Goal: Task Accomplishment & Management: Manage account settings

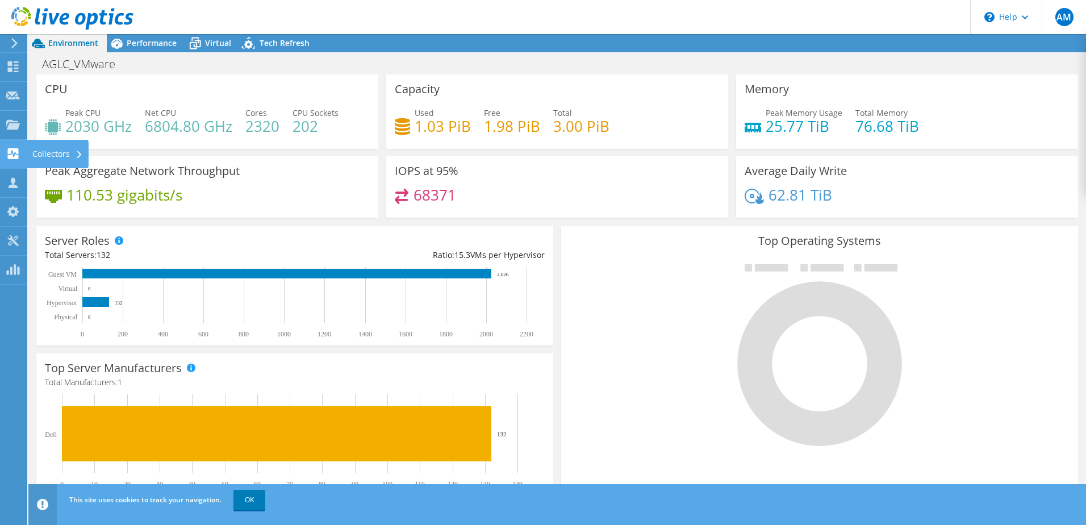
click at [51, 149] on div "Collectors" at bounding box center [58, 154] width 62 height 28
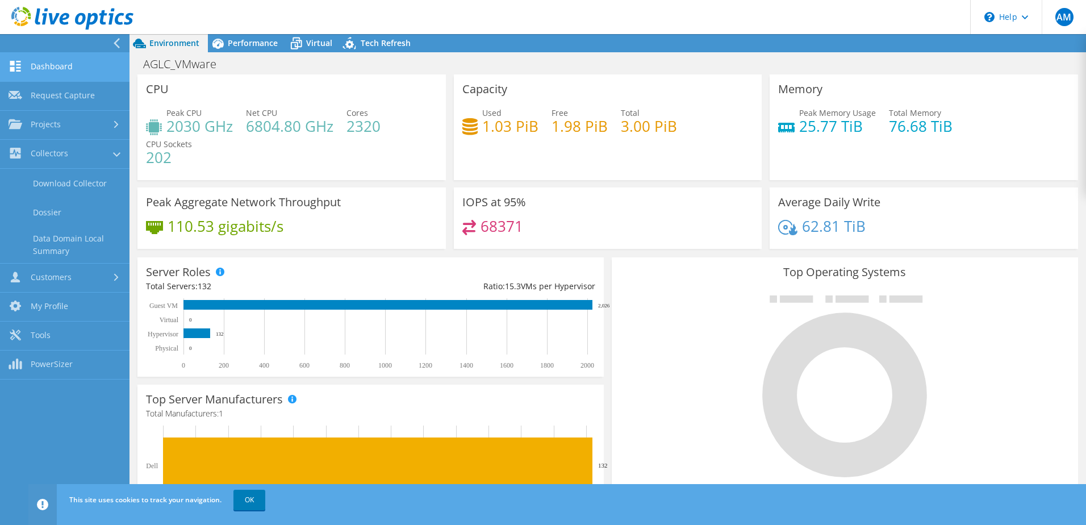
click at [66, 66] on link "Dashboard" at bounding box center [65, 67] width 130 height 29
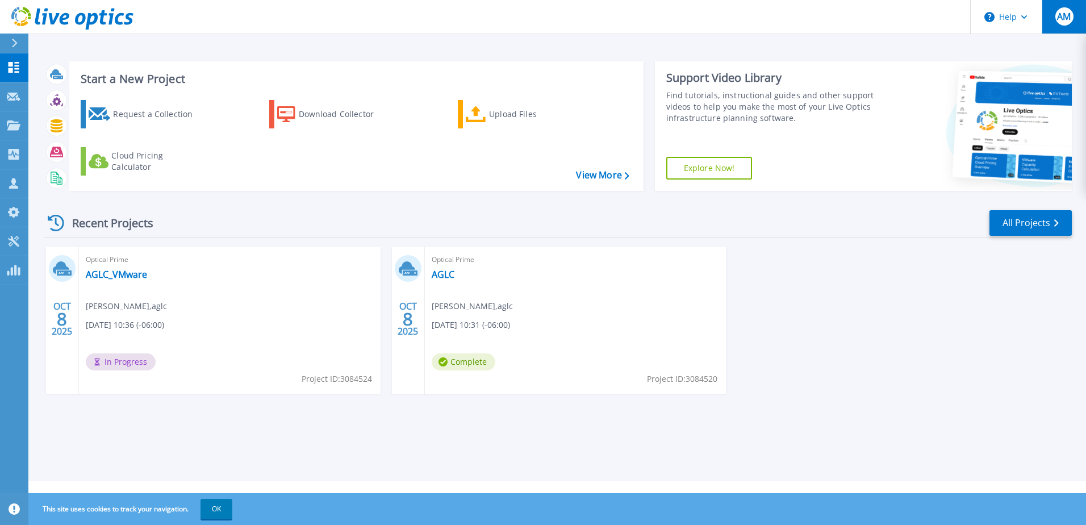
click at [1082, 17] on button "AM" at bounding box center [1064, 17] width 44 height 34
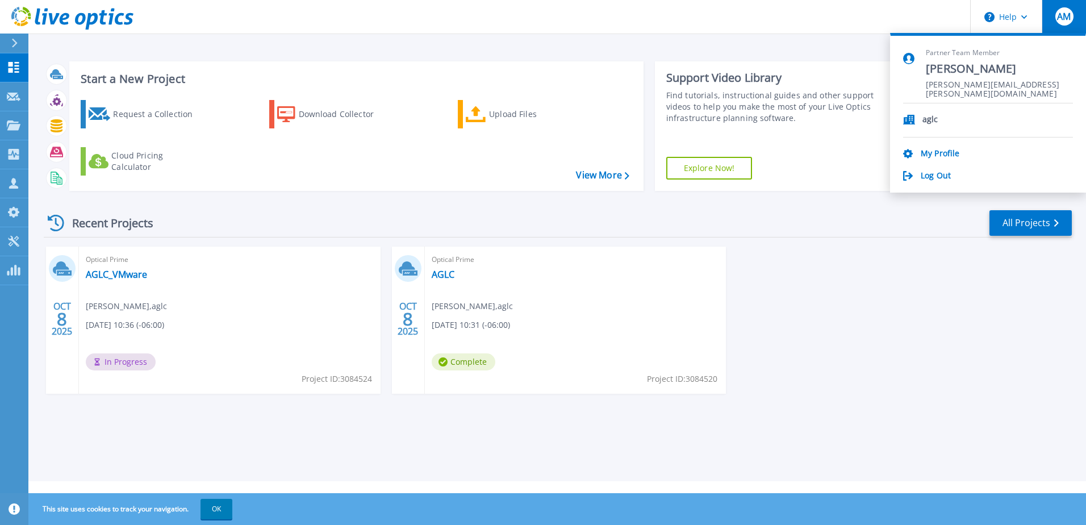
click at [953, 176] on div "Log Out" at bounding box center [988, 176] width 170 height 11
click at [947, 177] on link "Log Out" at bounding box center [936, 176] width 30 height 11
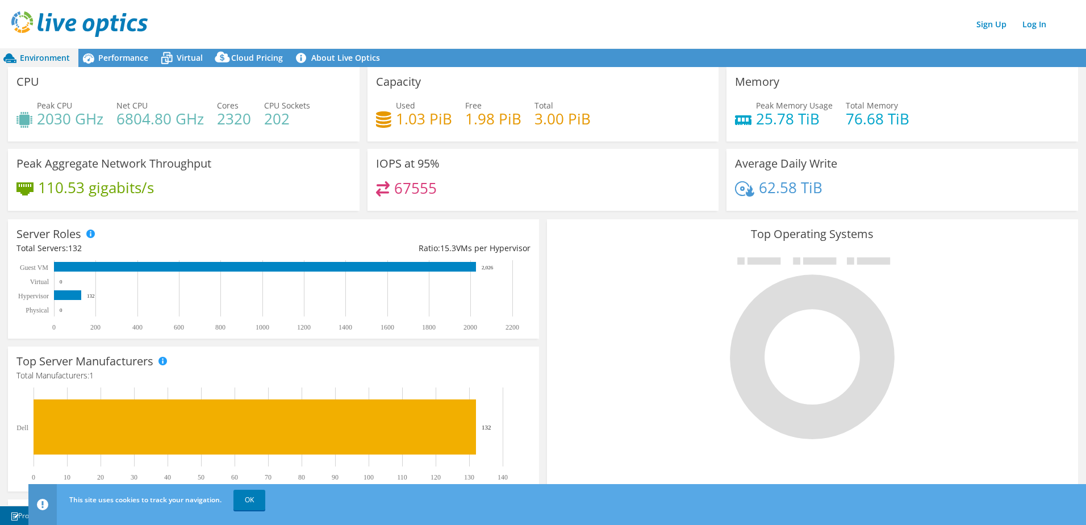
scroll to position [114, 0]
click at [115, 57] on span "Performance" at bounding box center [123, 57] width 50 height 11
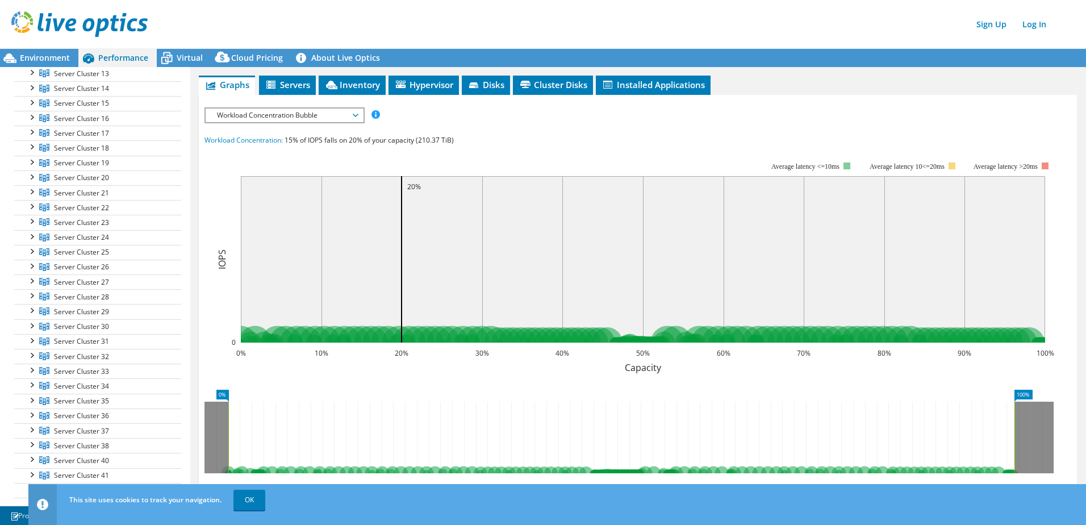
scroll to position [0, 0]
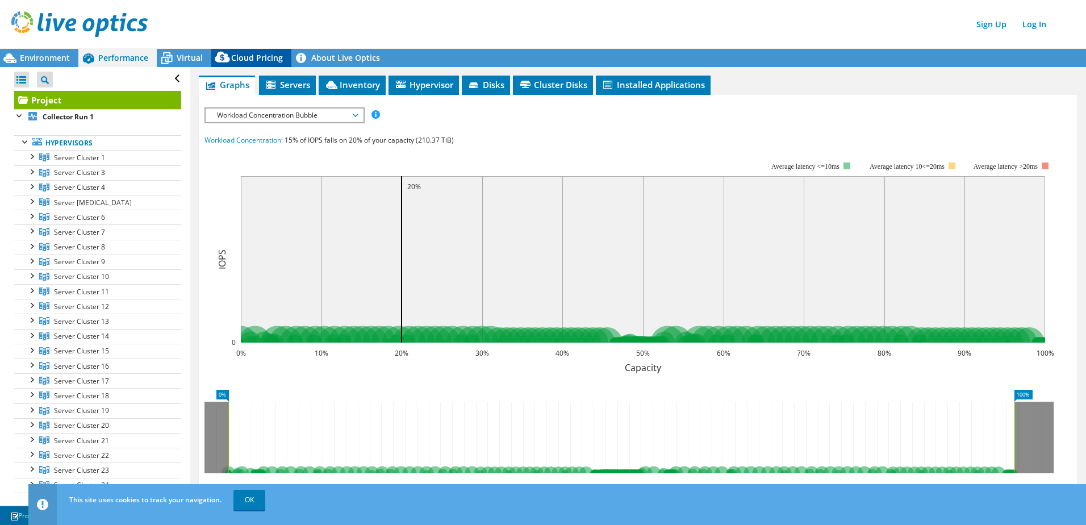
click at [281, 60] on div "Cloud Pricing" at bounding box center [251, 58] width 80 height 18
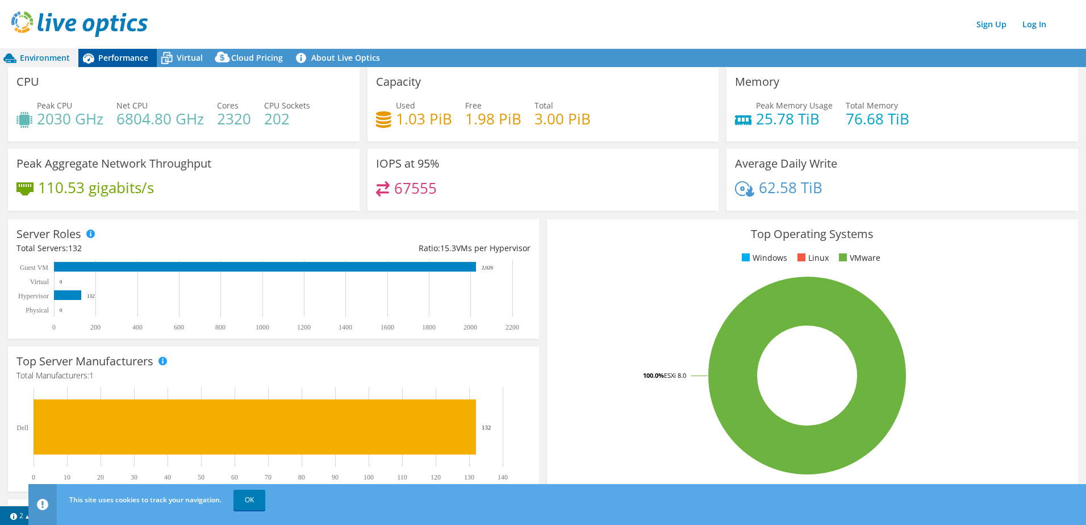
click at [128, 60] on span "Performance" at bounding box center [123, 57] width 50 height 11
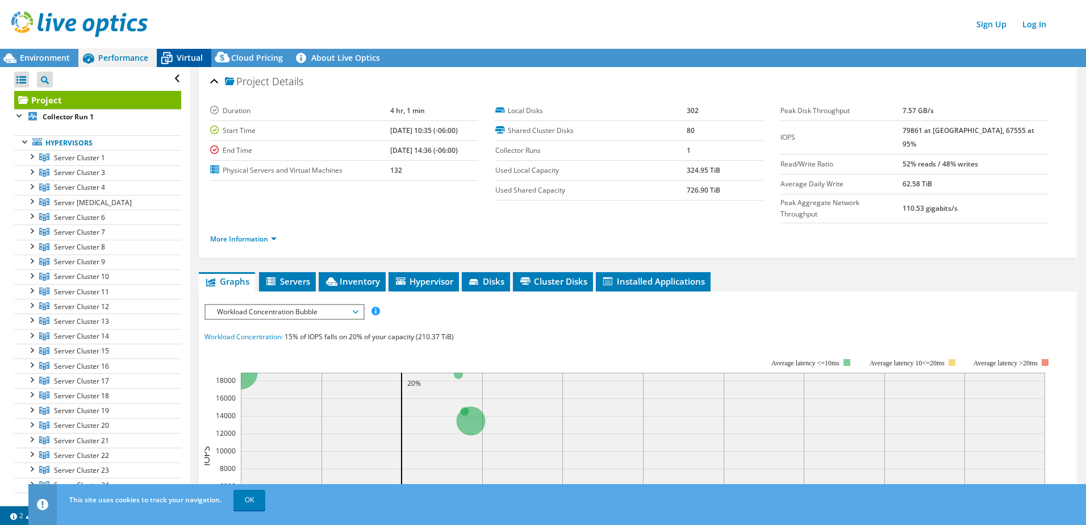
click at [199, 59] on span "Virtual" at bounding box center [190, 57] width 26 height 11
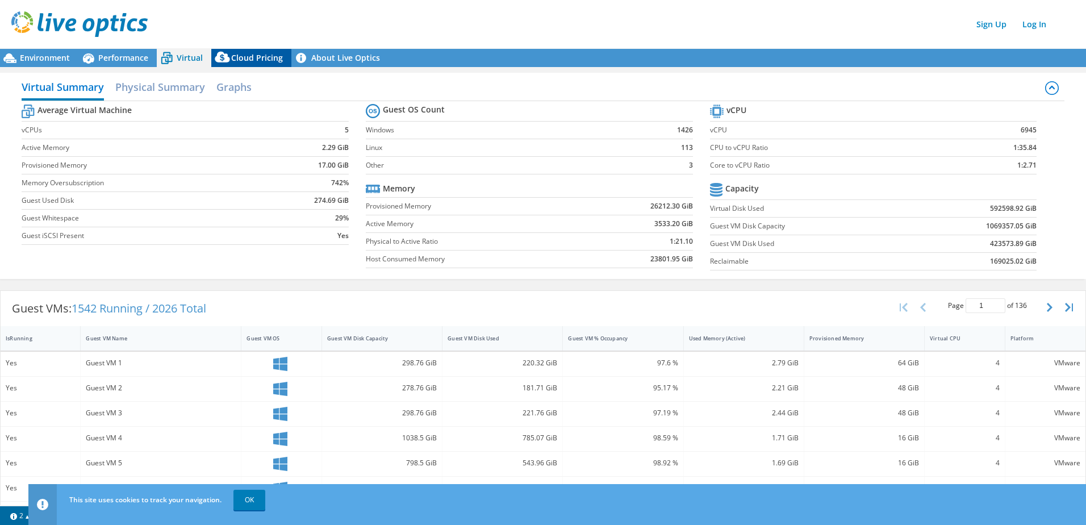
click at [234, 57] on span "Cloud Pricing" at bounding box center [257, 57] width 52 height 11
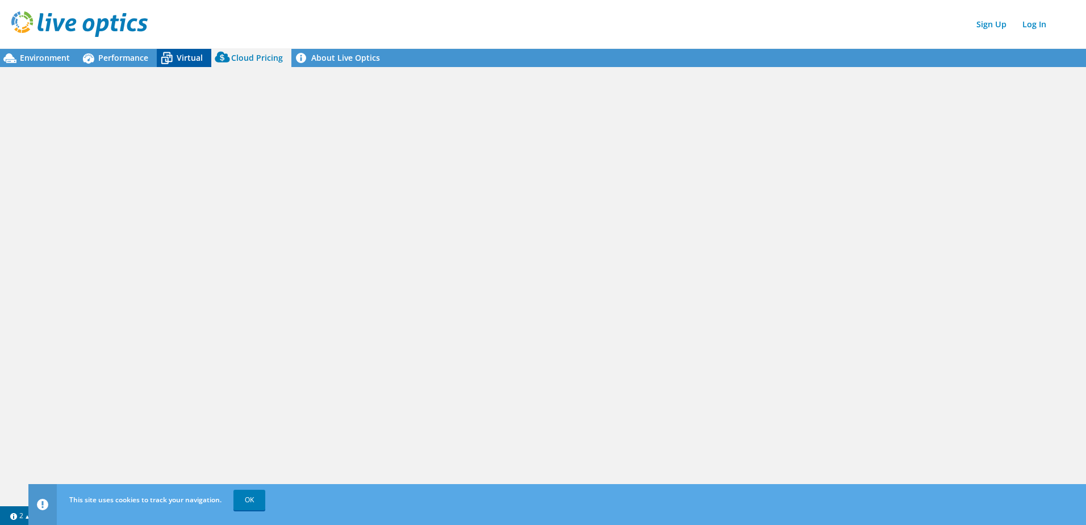
click at [187, 60] on span "Virtual" at bounding box center [190, 57] width 26 height 11
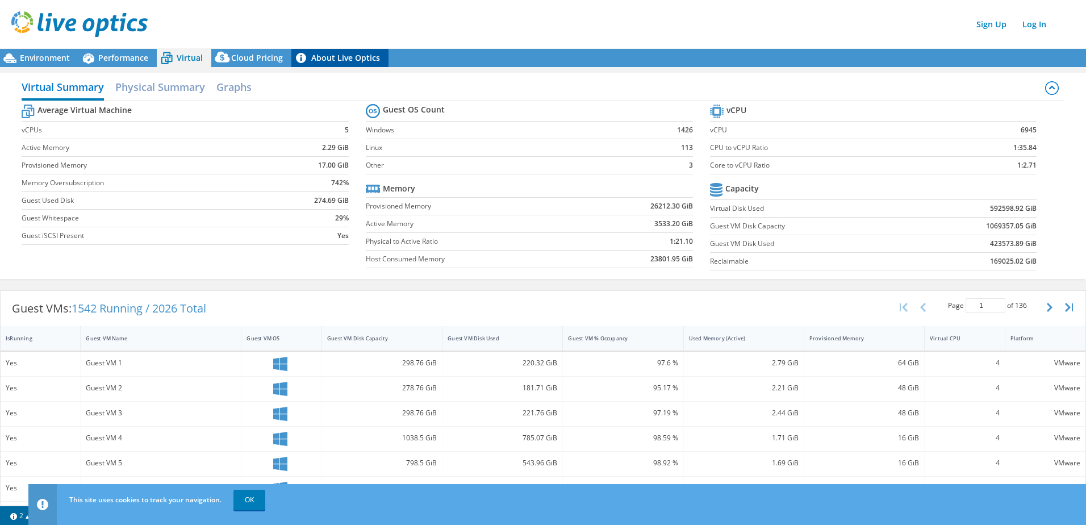
click at [321, 56] on link "About Live Optics" at bounding box center [339, 58] width 97 height 18
click at [268, 55] on span "Cloud Pricing" at bounding box center [257, 57] width 52 height 11
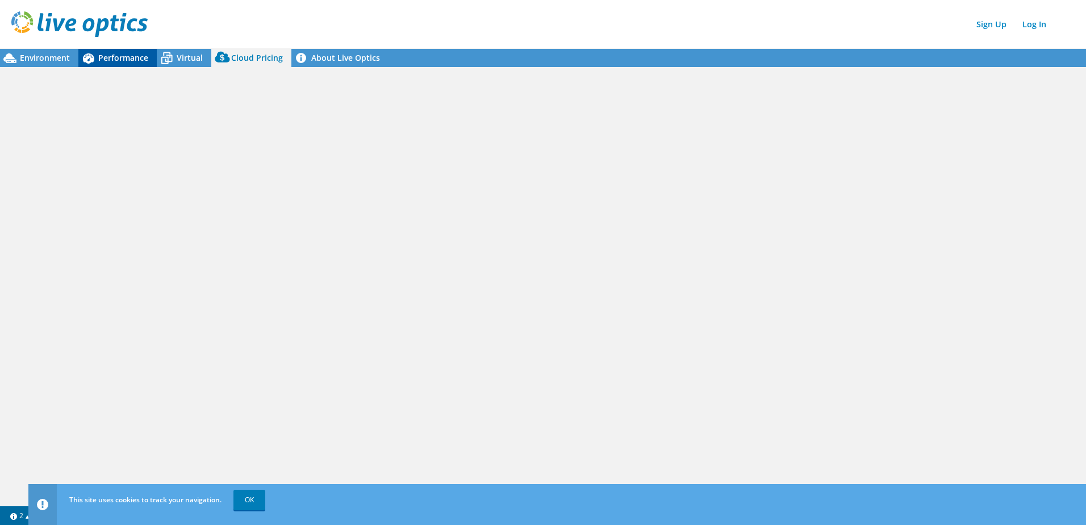
click at [120, 57] on span "Performance" at bounding box center [123, 57] width 50 height 11
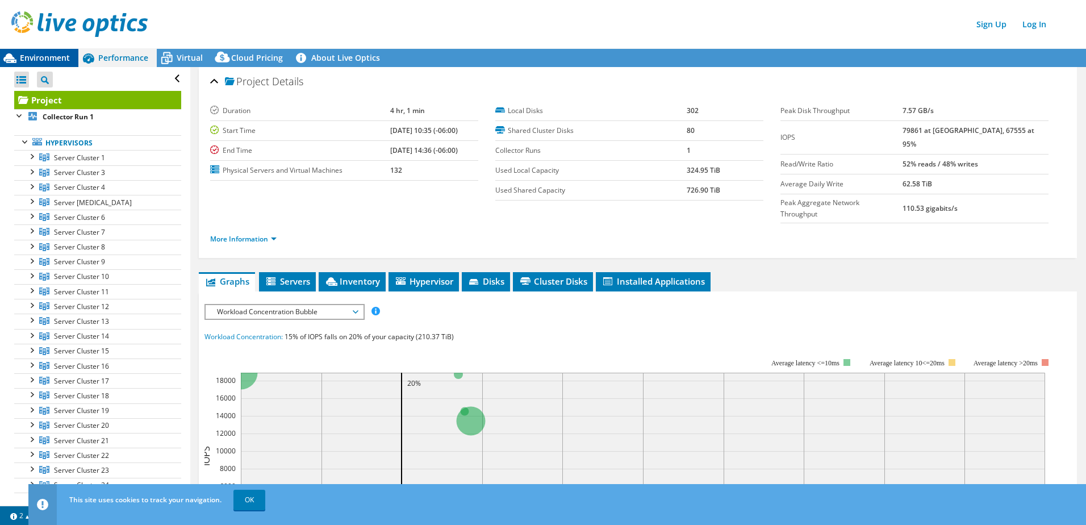
click at [48, 49] on div "Environment" at bounding box center [39, 58] width 78 height 18
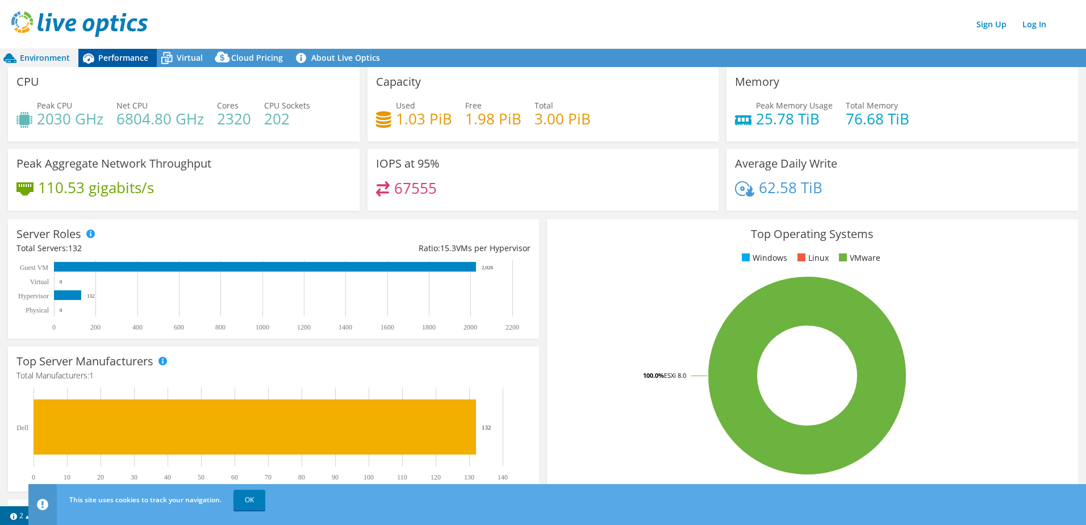
click at [115, 60] on span "Performance" at bounding box center [123, 57] width 50 height 11
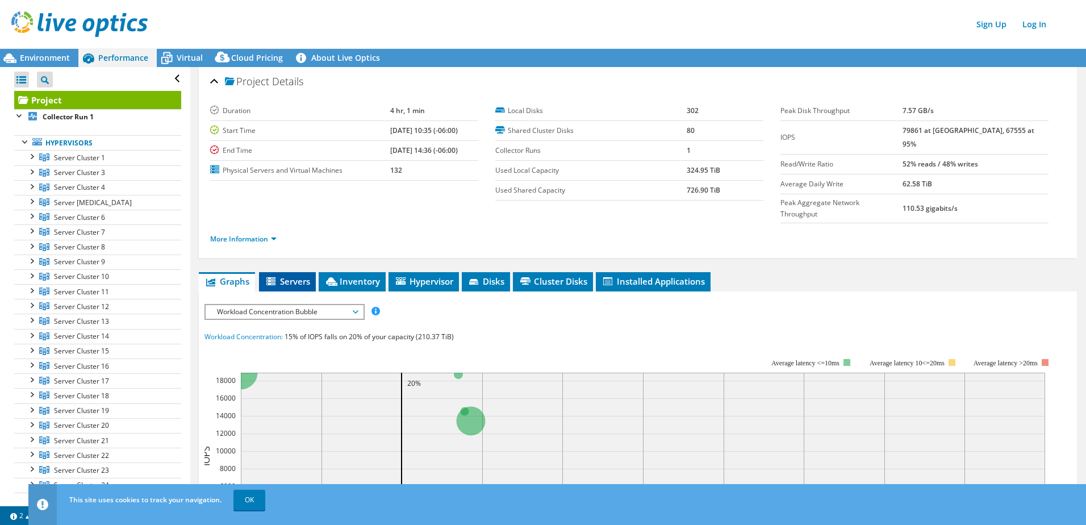
click at [303, 276] on span "Servers" at bounding box center [287, 281] width 45 height 11
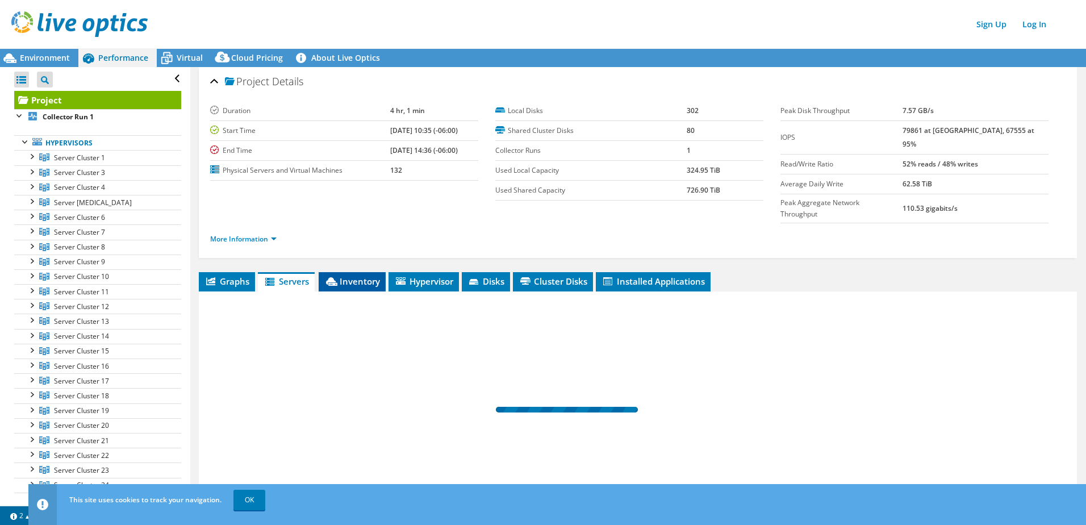
click at [346, 276] on span "Inventory" at bounding box center [352, 281] width 56 height 11
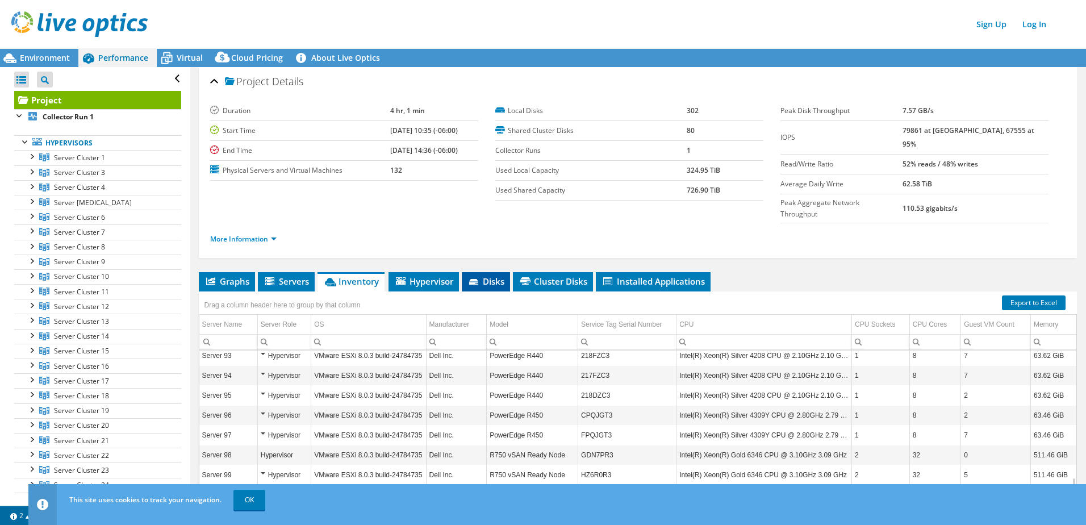
scroll to position [1630, 0]
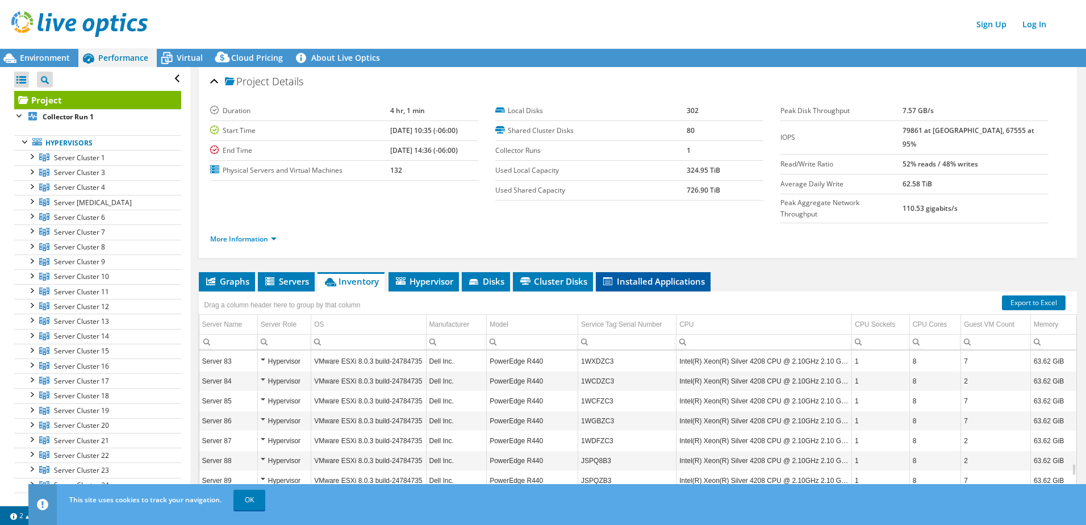
click at [667, 276] on span "Installed Applications" at bounding box center [653, 281] width 103 height 11
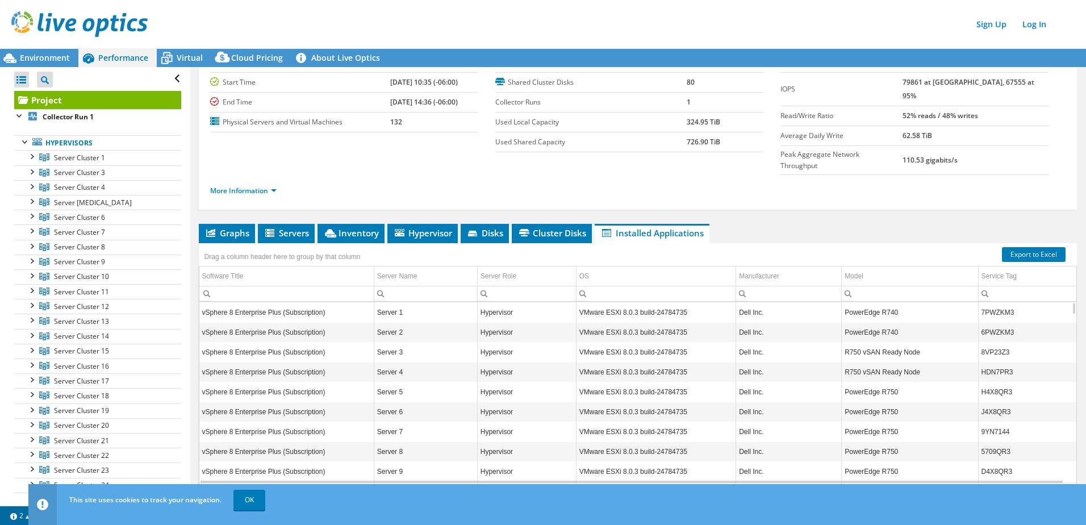
scroll to position [0, 0]
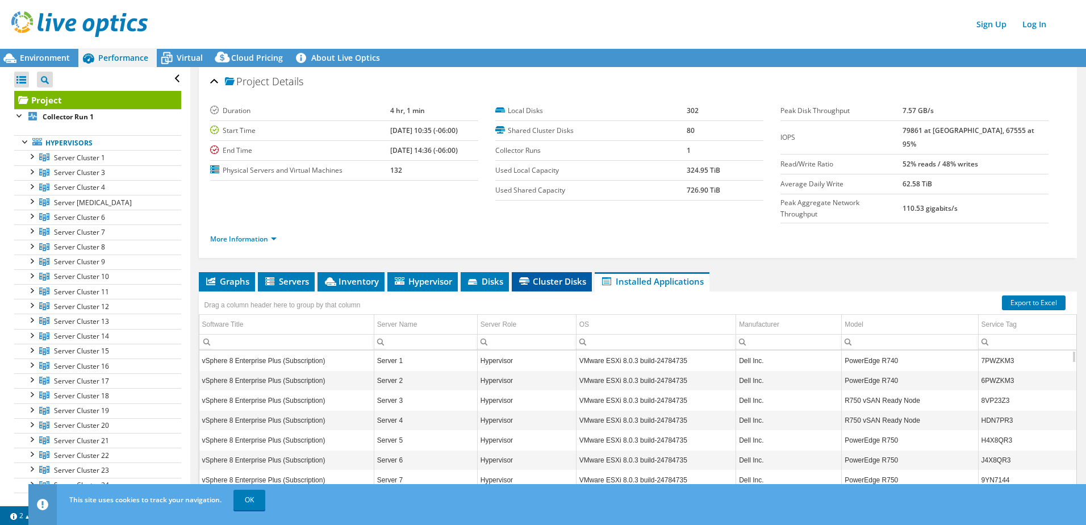
click at [561, 276] on span "Cluster Disks" at bounding box center [551, 281] width 69 height 11
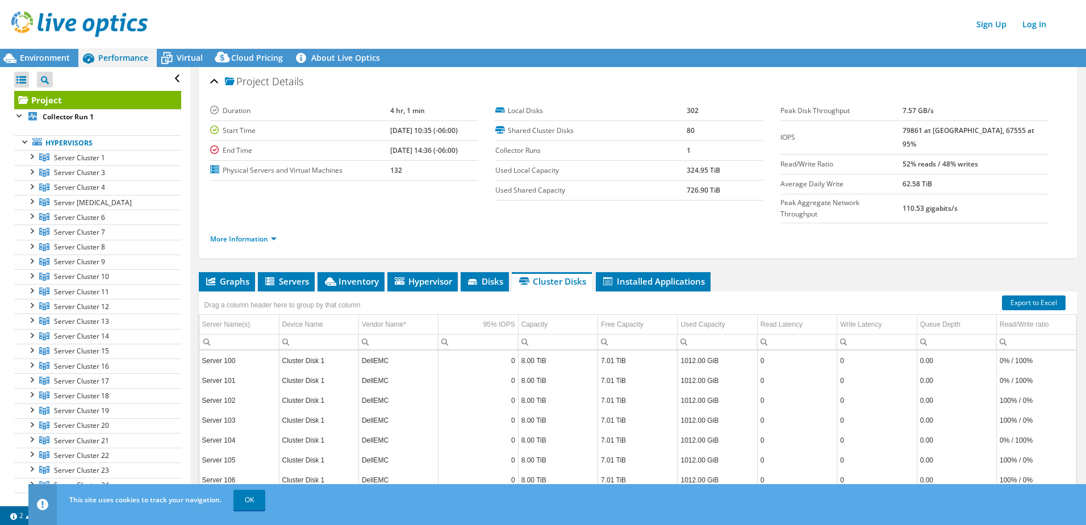
click at [137, 22] on img at bounding box center [79, 24] width 136 height 26
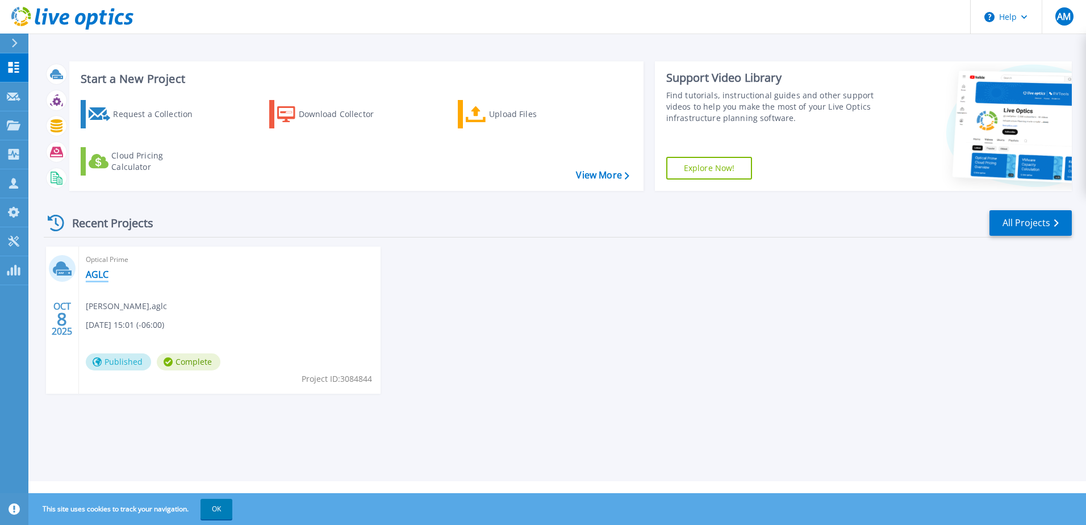
click at [95, 271] on link "AGLC" at bounding box center [97, 274] width 23 height 11
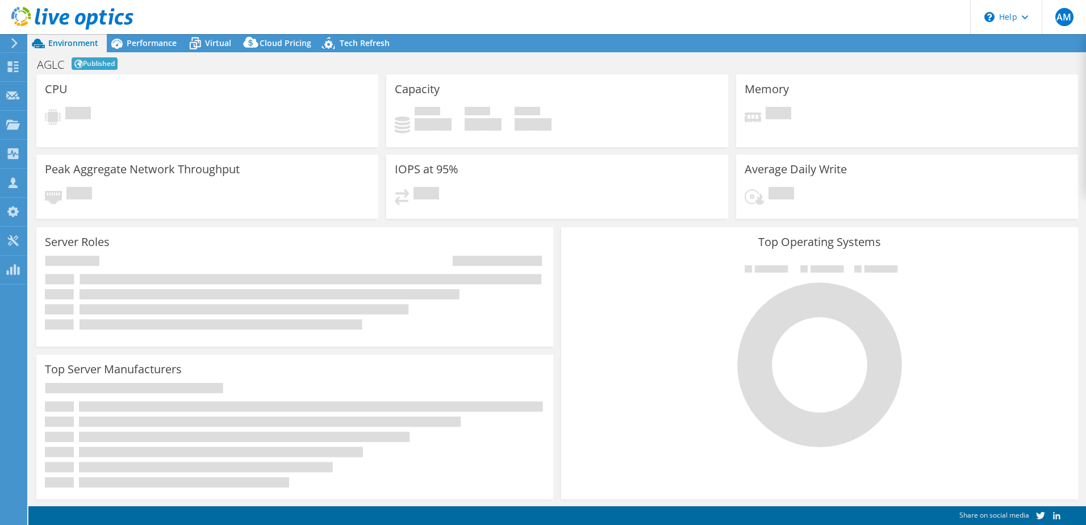
select select "USD"
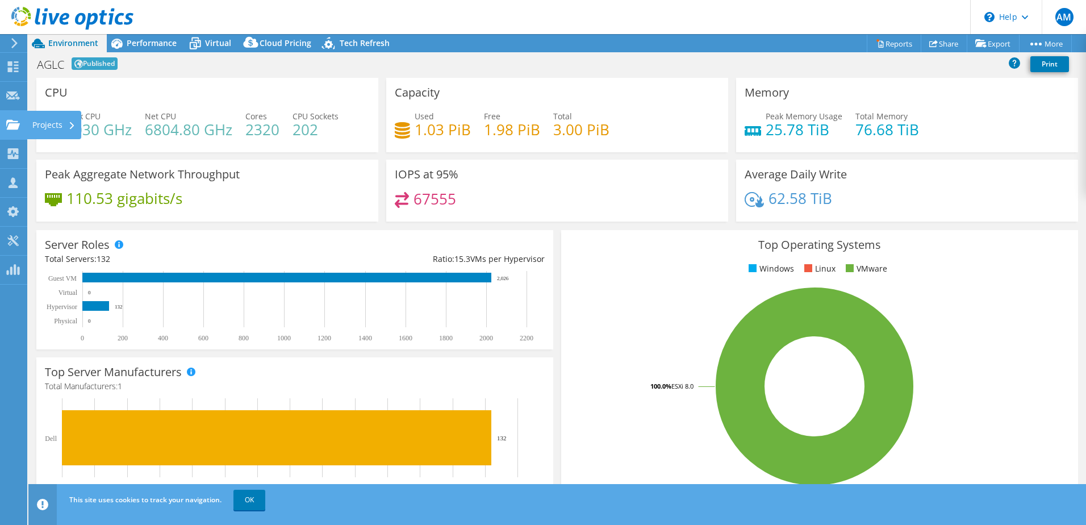
click at [10, 124] on use at bounding box center [13, 124] width 14 height 10
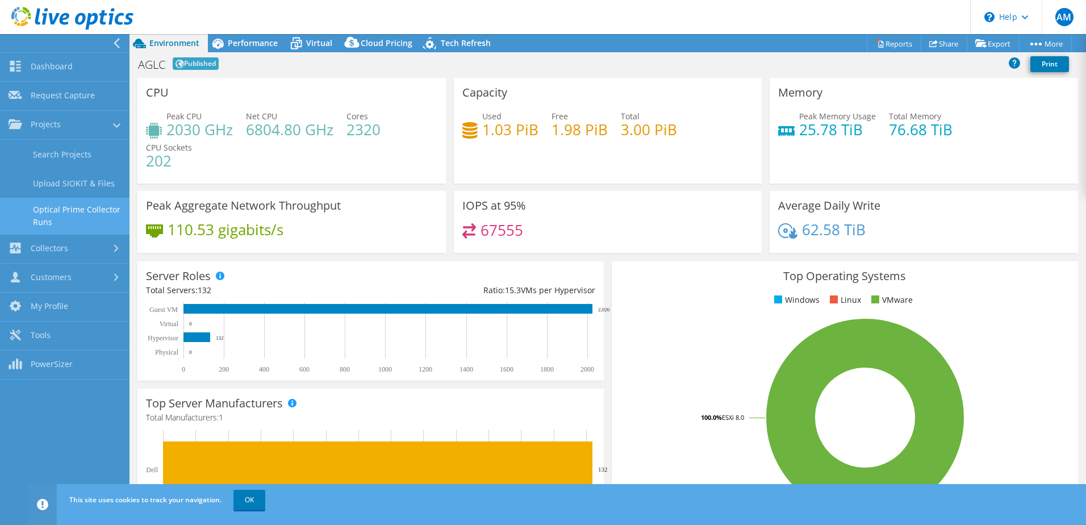
click at [62, 214] on link "Optical Prime Collector Runs" at bounding box center [65, 216] width 130 height 36
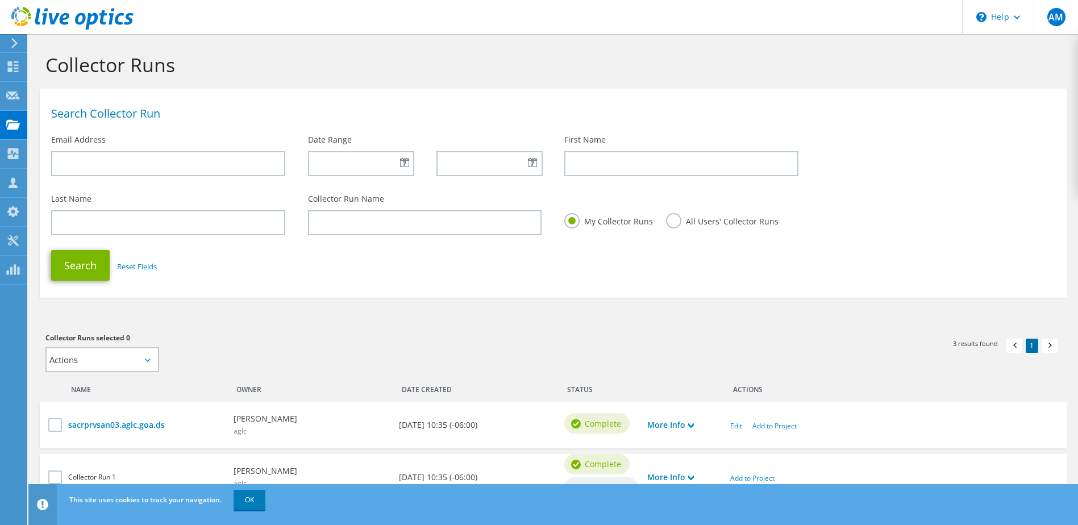
scroll to position [114, 0]
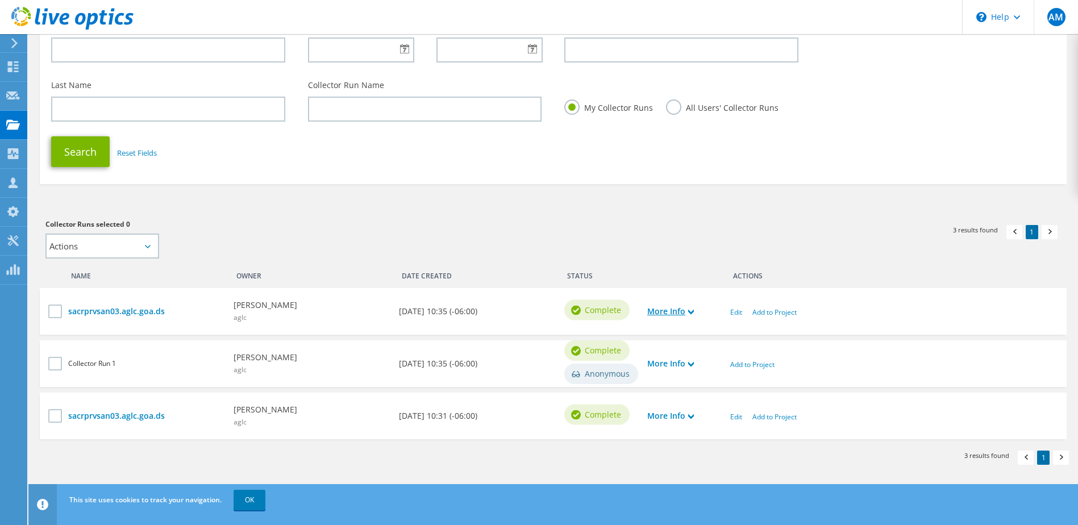
click at [666, 314] on link "More Info" at bounding box center [670, 311] width 47 height 12
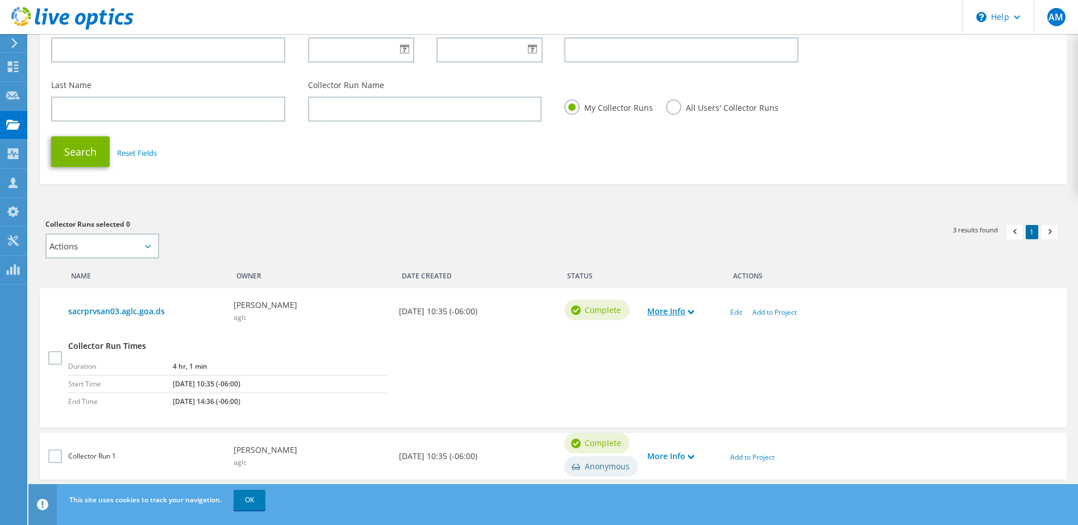
click at [665, 314] on link "More Info" at bounding box center [670, 311] width 47 height 12
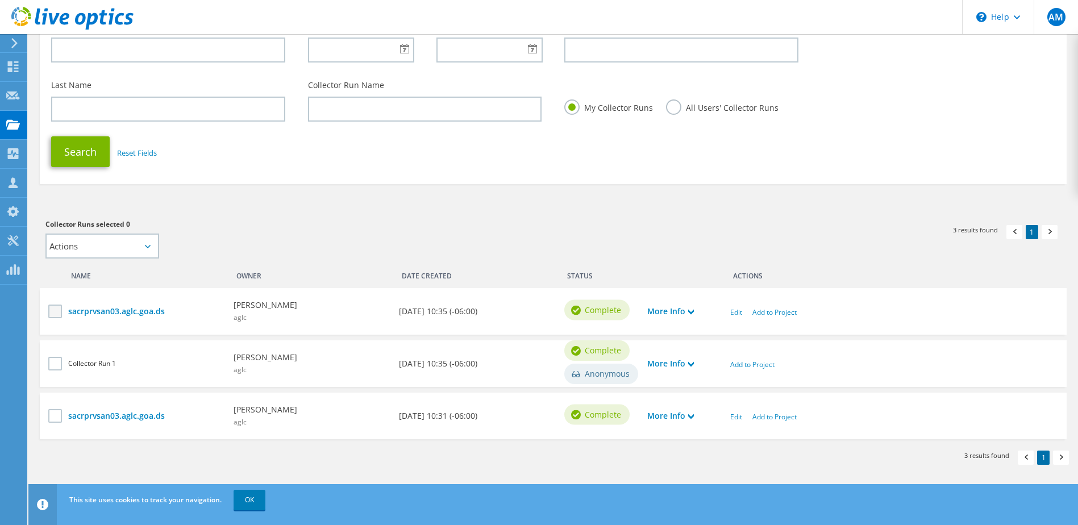
click at [60, 310] on label at bounding box center [56, 311] width 16 height 14
click at [0, 0] on input "checkbox" at bounding box center [0, 0] width 0 height 0
click at [151, 243] on select "Actions Add to new project" at bounding box center [102, 245] width 114 height 25
click at [235, 241] on div "Collector Runs selected 1 Actions Add to new project Apply Deselect All" at bounding box center [293, 238] width 496 height 40
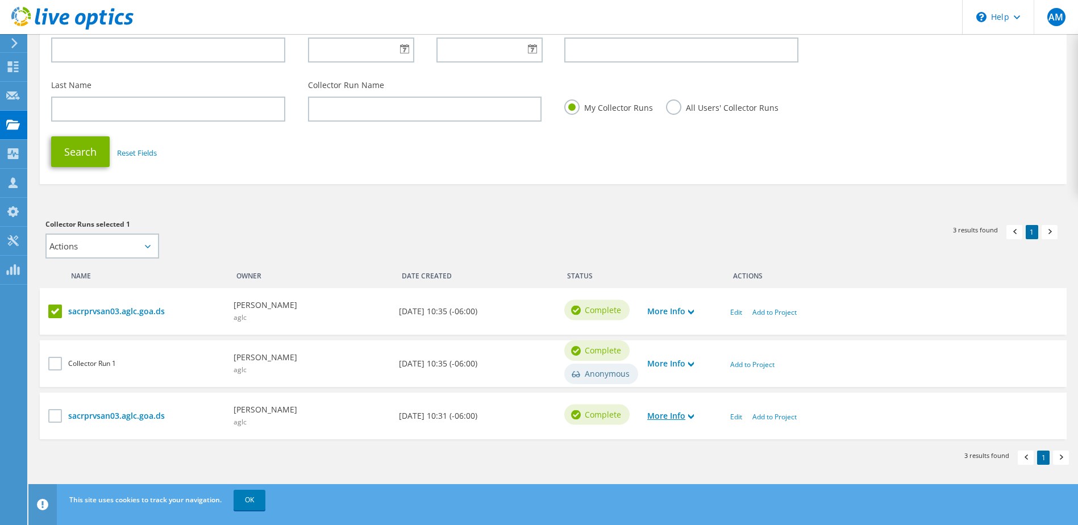
click at [687, 414] on link "More Info" at bounding box center [670, 416] width 47 height 12
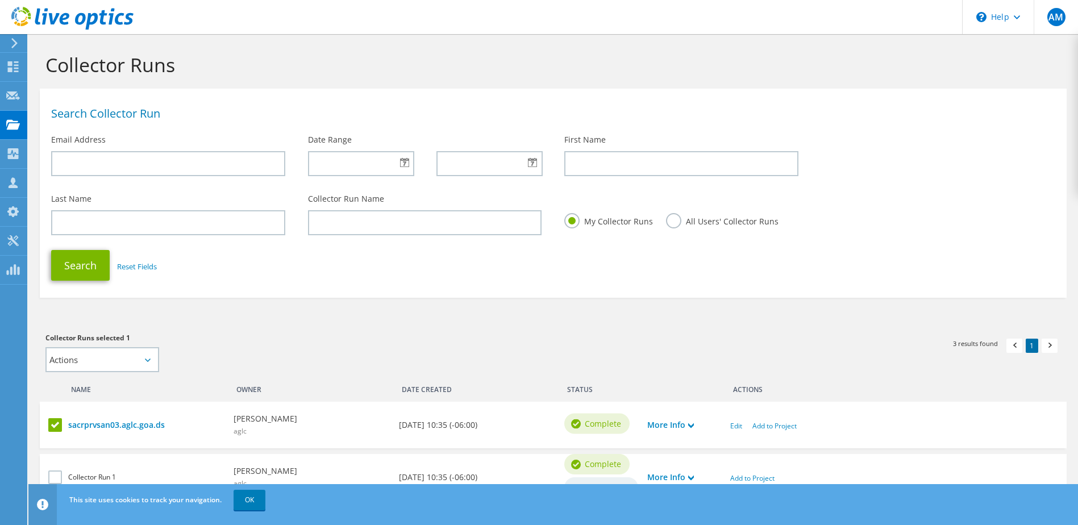
scroll to position [206, 0]
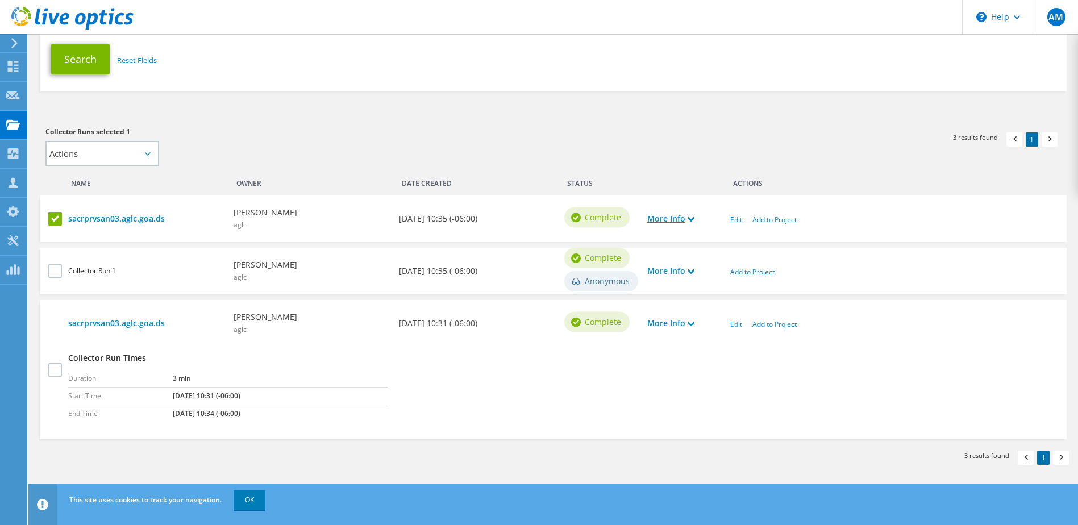
click at [689, 218] on icon at bounding box center [691, 219] width 6 height 6
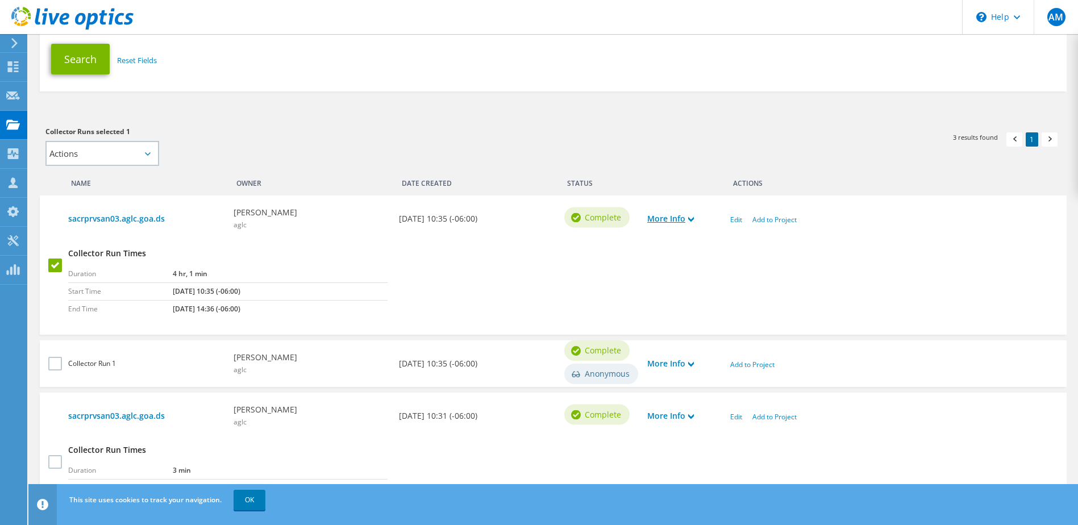
click at [692, 219] on icon at bounding box center [691, 219] width 6 height 6
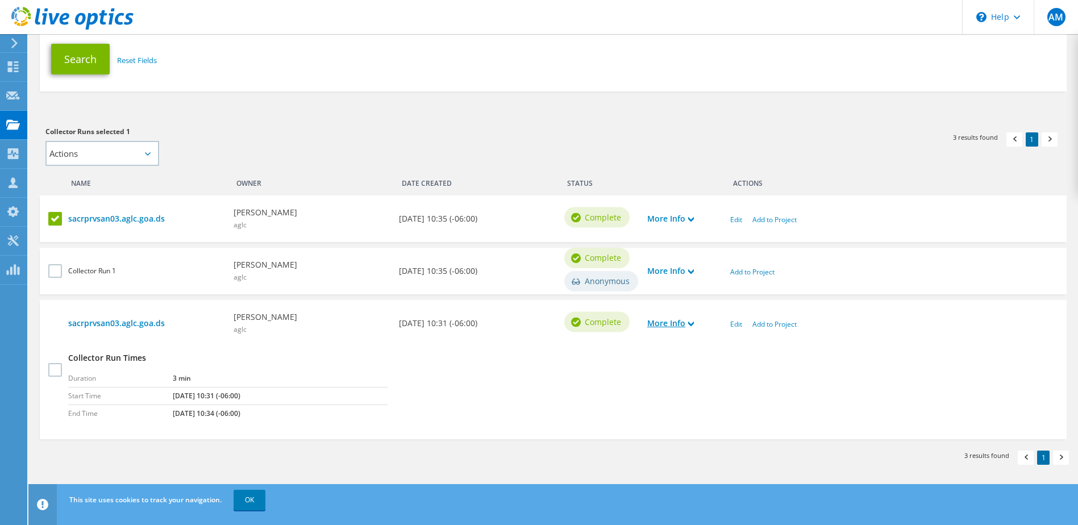
click at [690, 324] on use at bounding box center [691, 324] width 6 height 5
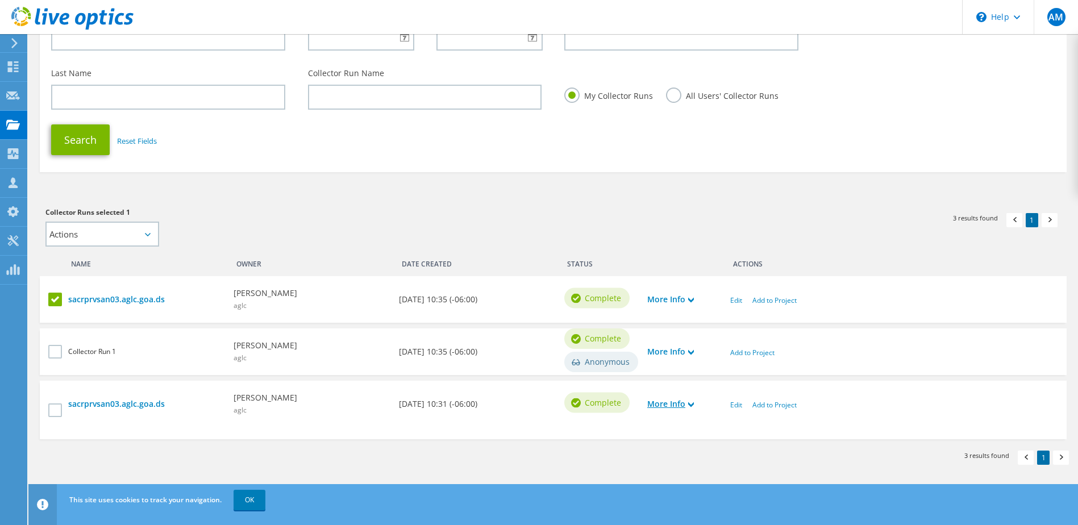
scroll to position [114, 0]
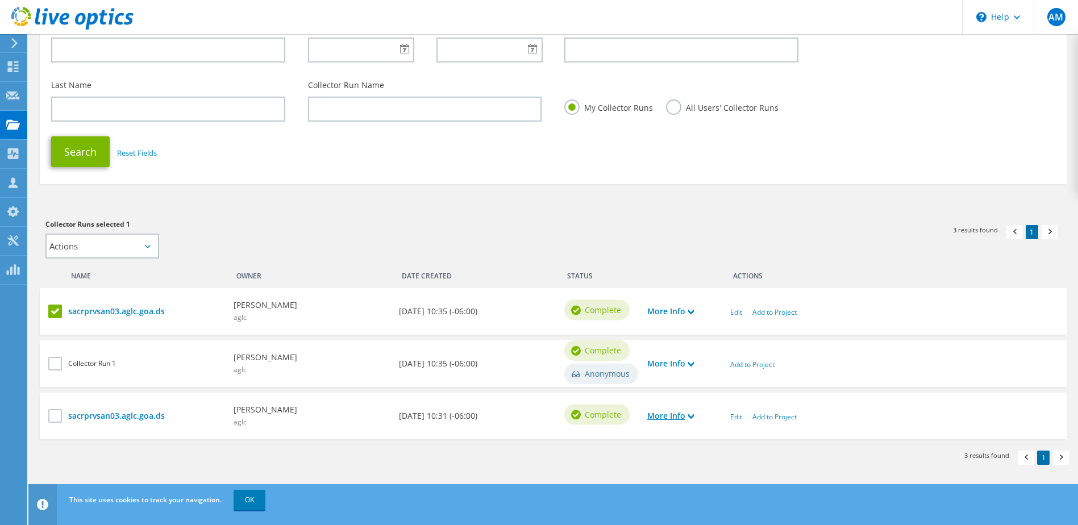
click at [688, 410] on link "More Info" at bounding box center [670, 416] width 47 height 12
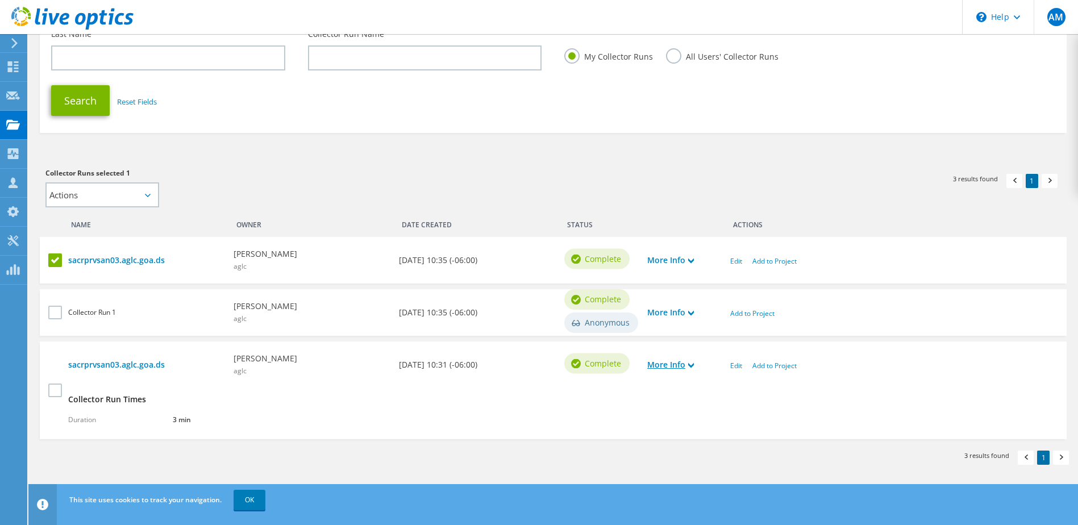
scroll to position [206, 0]
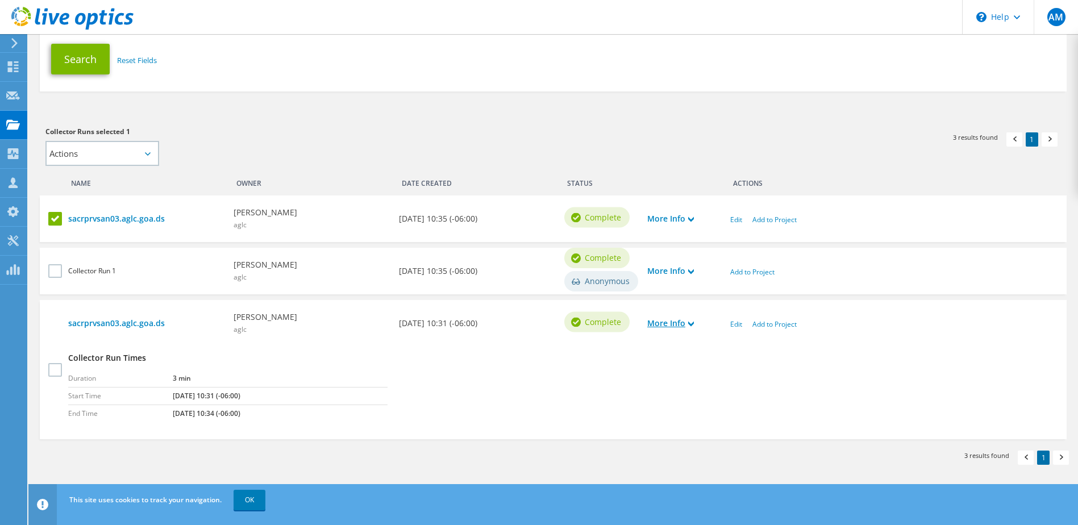
click at [694, 319] on link "More Info" at bounding box center [670, 323] width 47 height 12
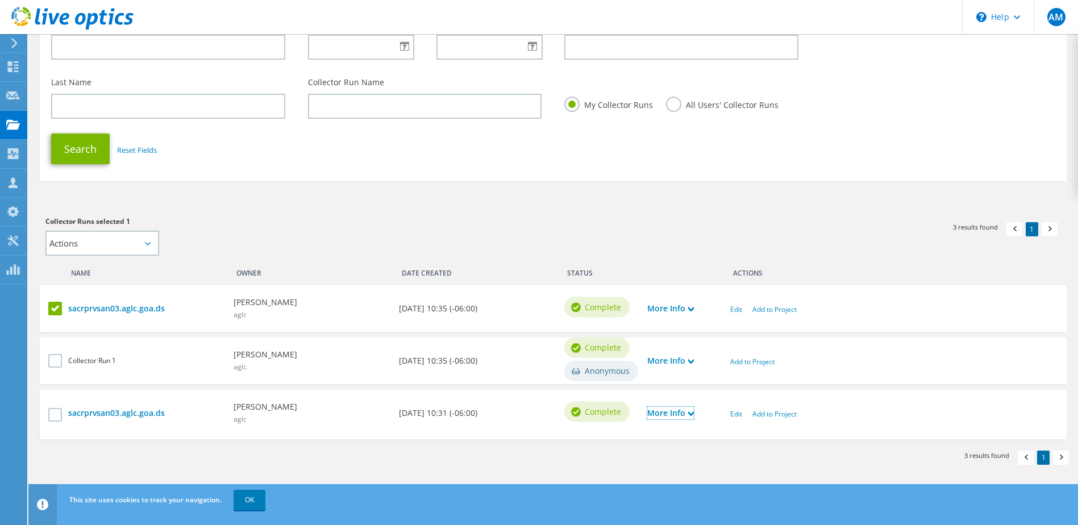
scroll to position [114, 0]
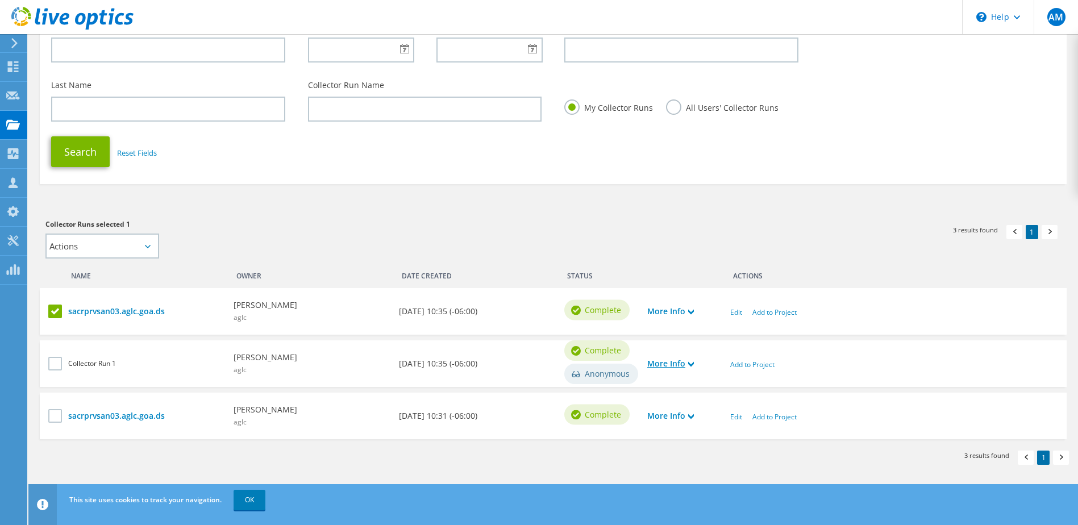
click at [694, 364] on use at bounding box center [691, 364] width 6 height 5
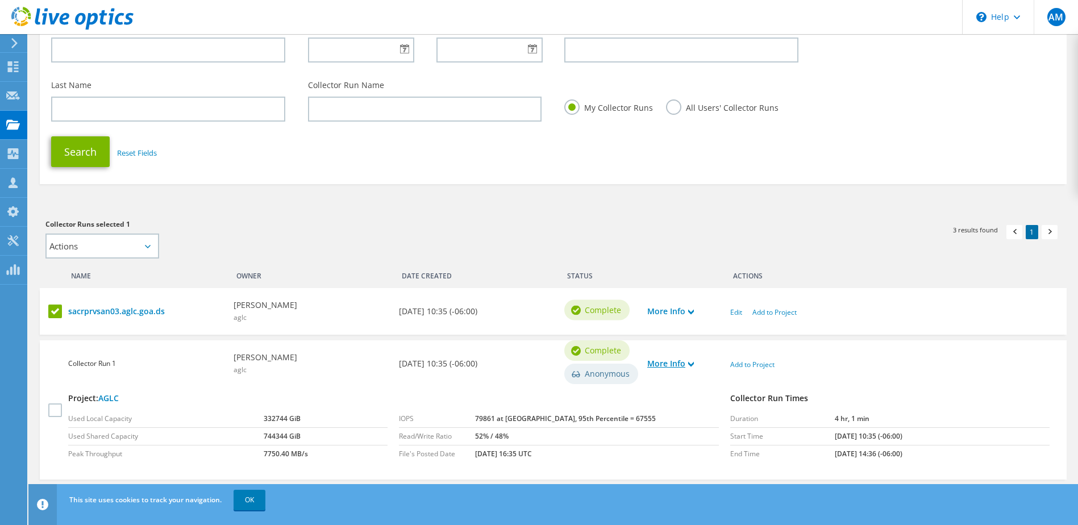
click at [694, 364] on use at bounding box center [691, 364] width 6 height 5
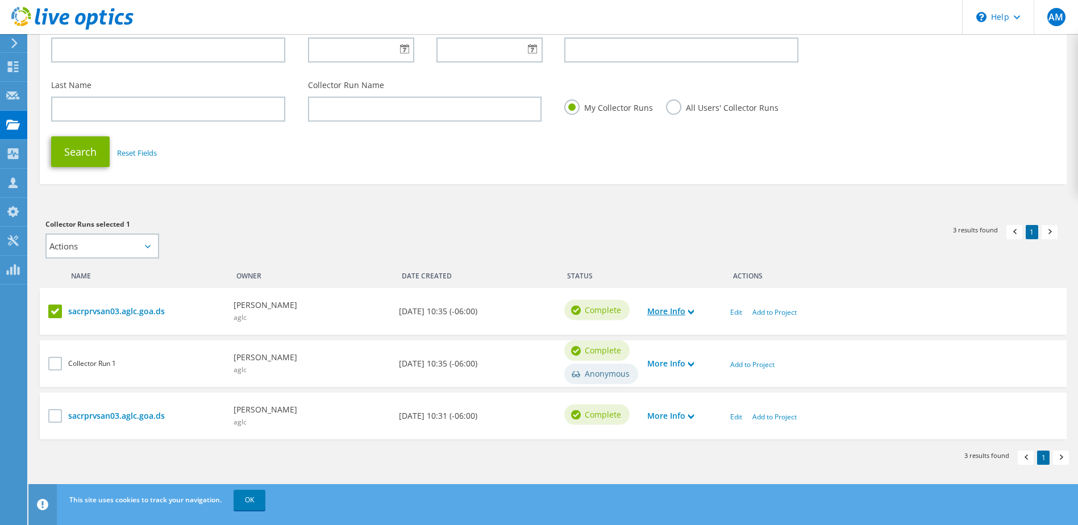
click at [691, 311] on icon at bounding box center [691, 312] width 6 height 6
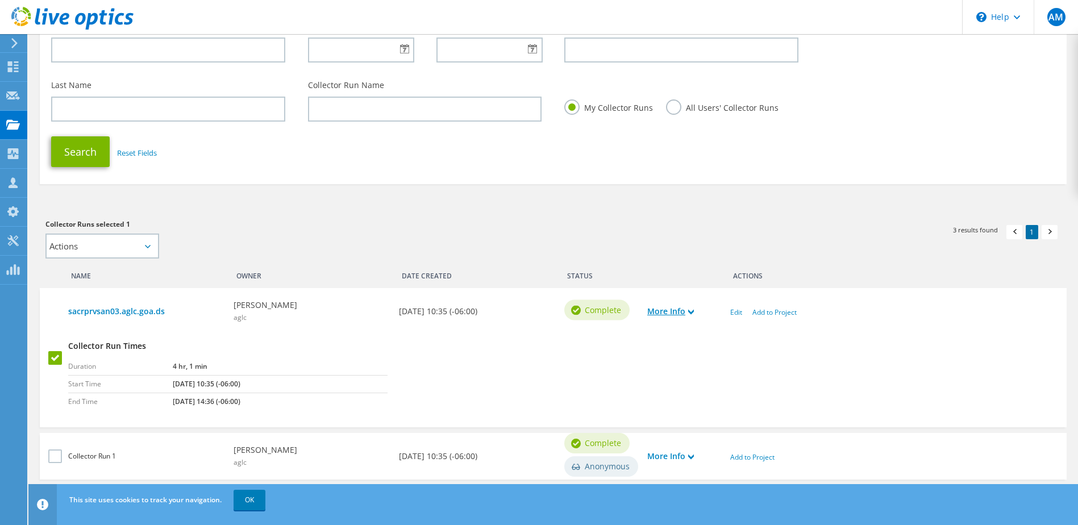
click at [691, 311] on icon at bounding box center [691, 312] width 6 height 6
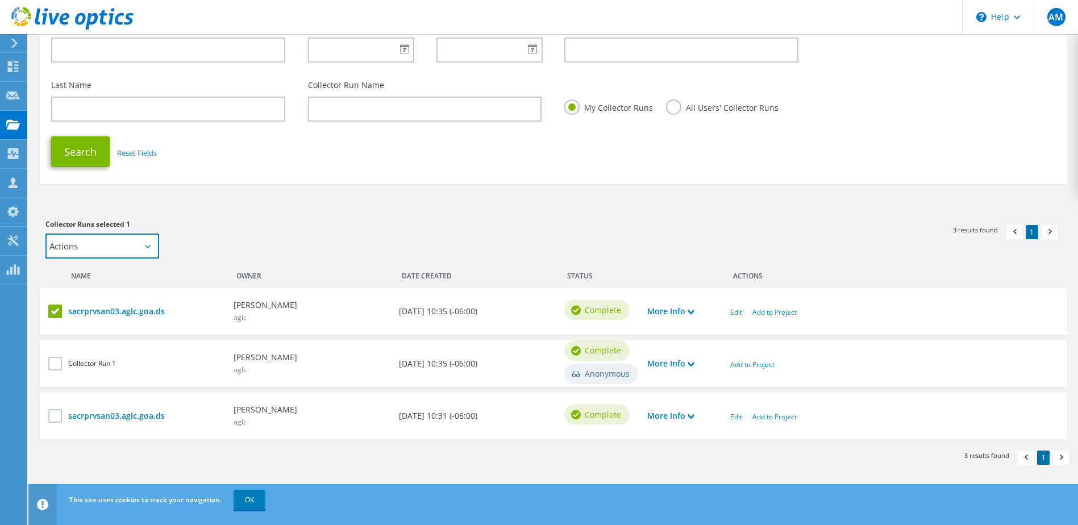
click at [144, 235] on select "Actions Add to new project" at bounding box center [102, 245] width 114 height 25
select select "new_proj"
click at [45, 233] on select "Actions Add to new project" at bounding box center [102, 245] width 114 height 25
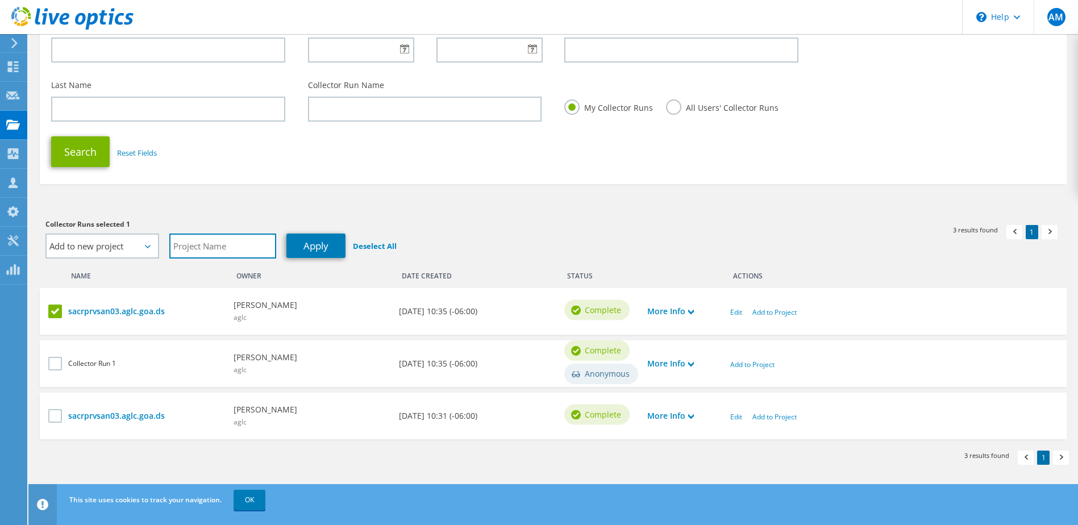
click at [256, 247] on input "text" at bounding box center [222, 245] width 107 height 25
type input "AGLC_1"
click at [310, 248] on link "Apply" at bounding box center [315, 245] width 59 height 24
select select "Actions"
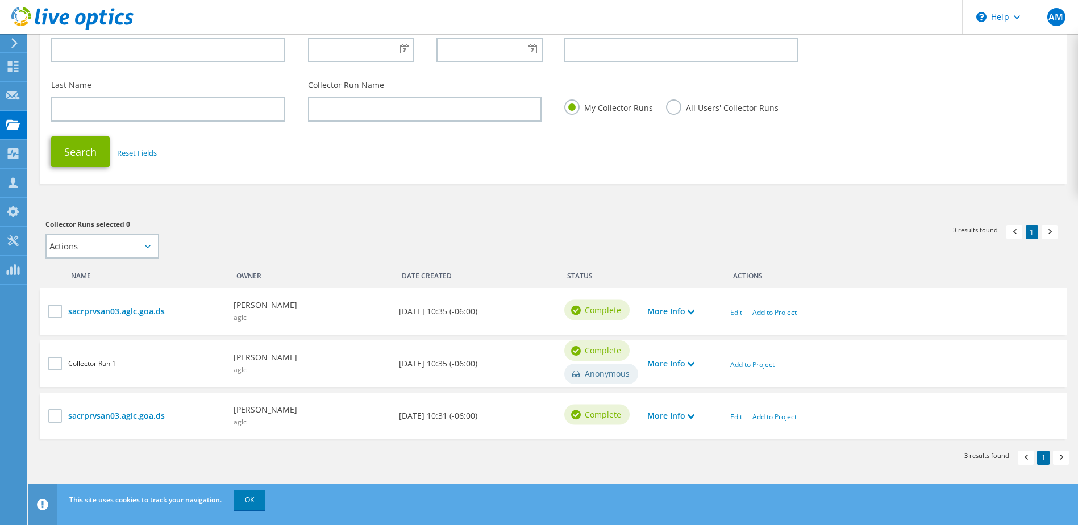
click at [676, 306] on link "More Info" at bounding box center [670, 311] width 47 height 12
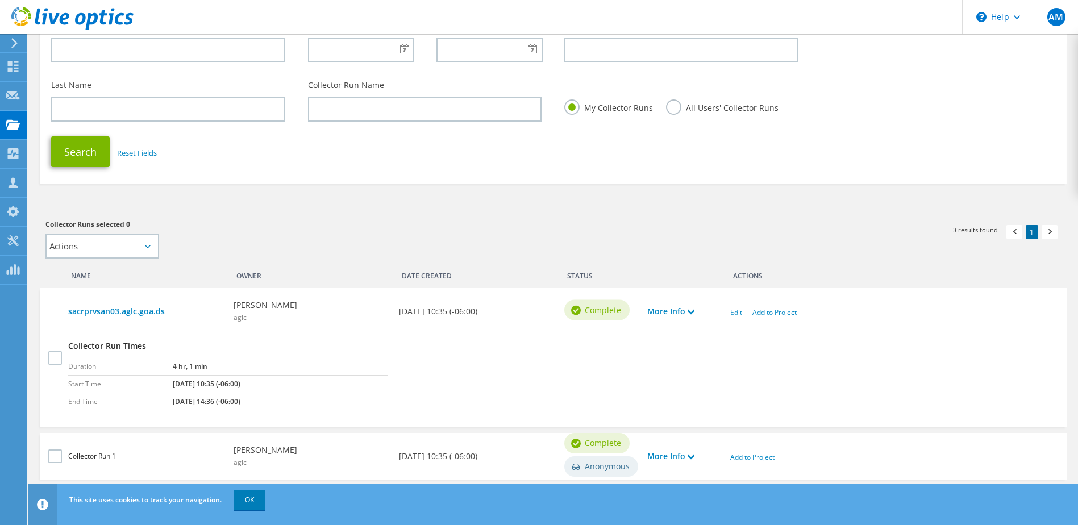
click at [676, 306] on link "More Info" at bounding box center [670, 311] width 47 height 12
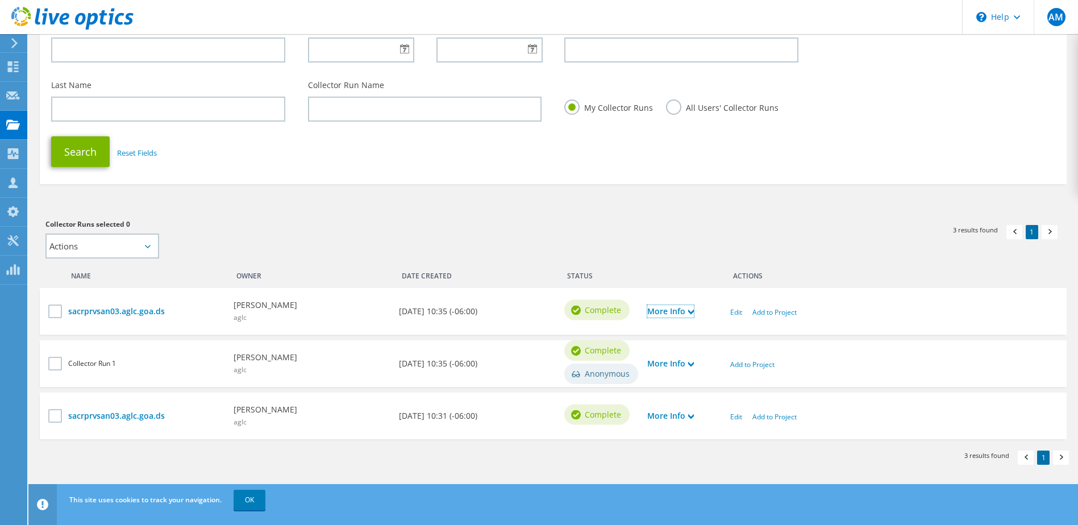
scroll to position [0, 0]
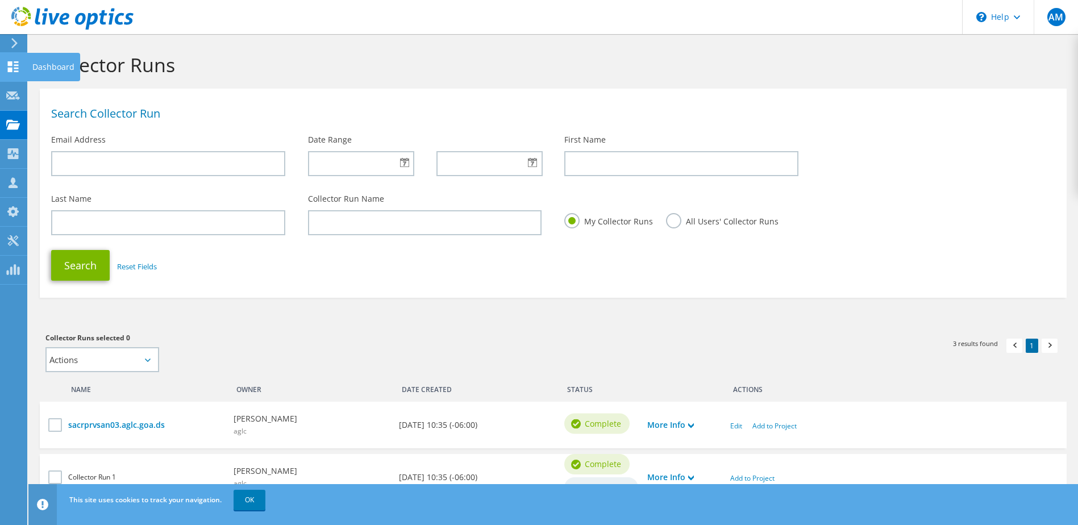
click at [15, 61] on use at bounding box center [13, 66] width 11 height 11
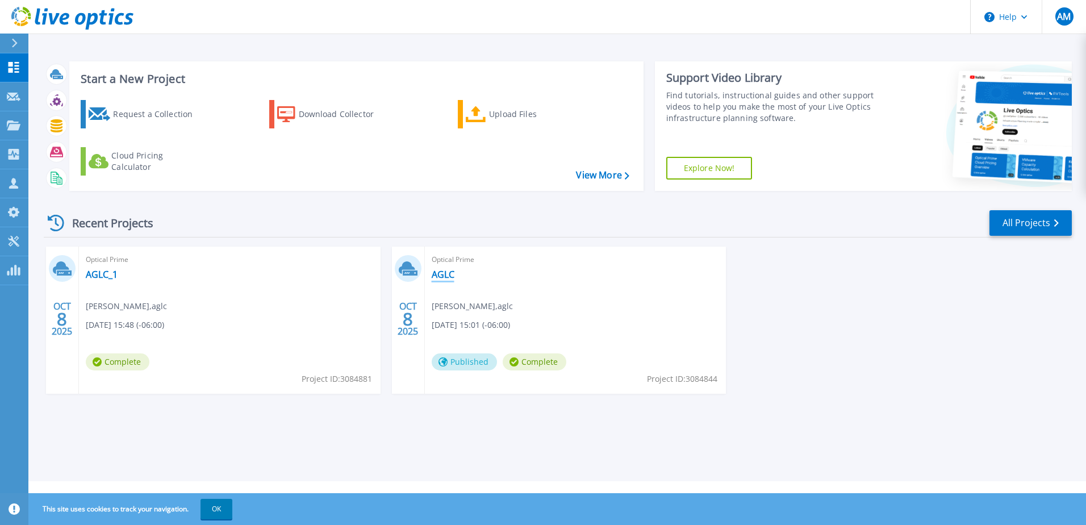
click at [450, 276] on link "AGLC" at bounding box center [443, 274] width 23 height 11
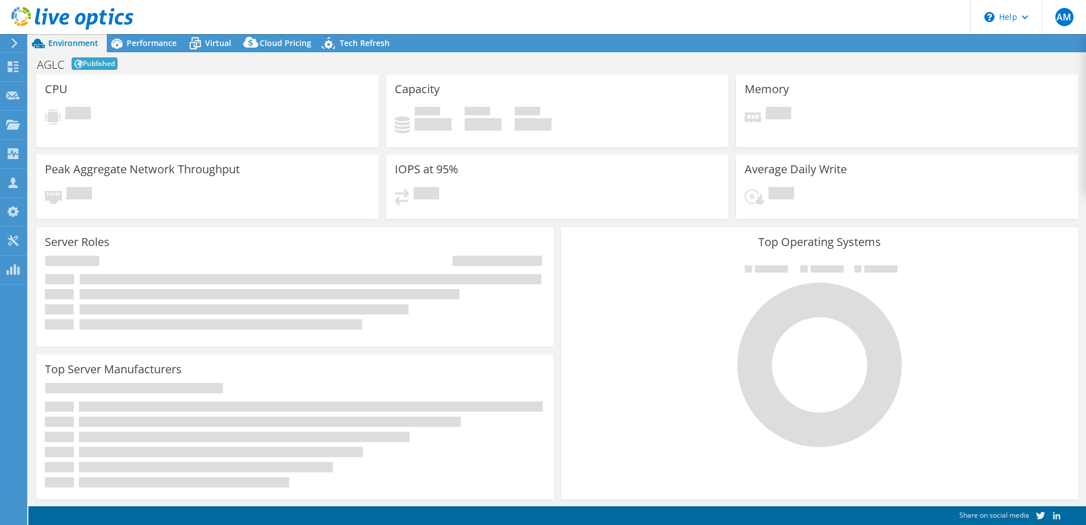
select select "USD"
